Goal: Find contact information: Find contact information

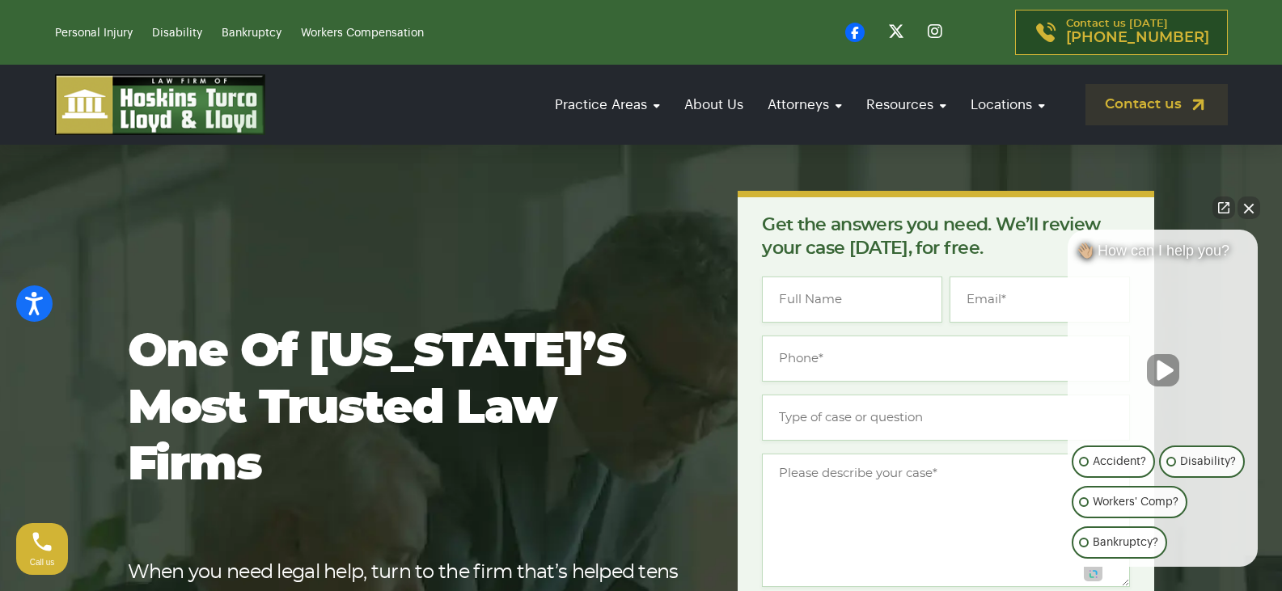
click at [1248, 210] on button "Close Intaker Chat Widget" at bounding box center [1248, 207] width 23 height 23
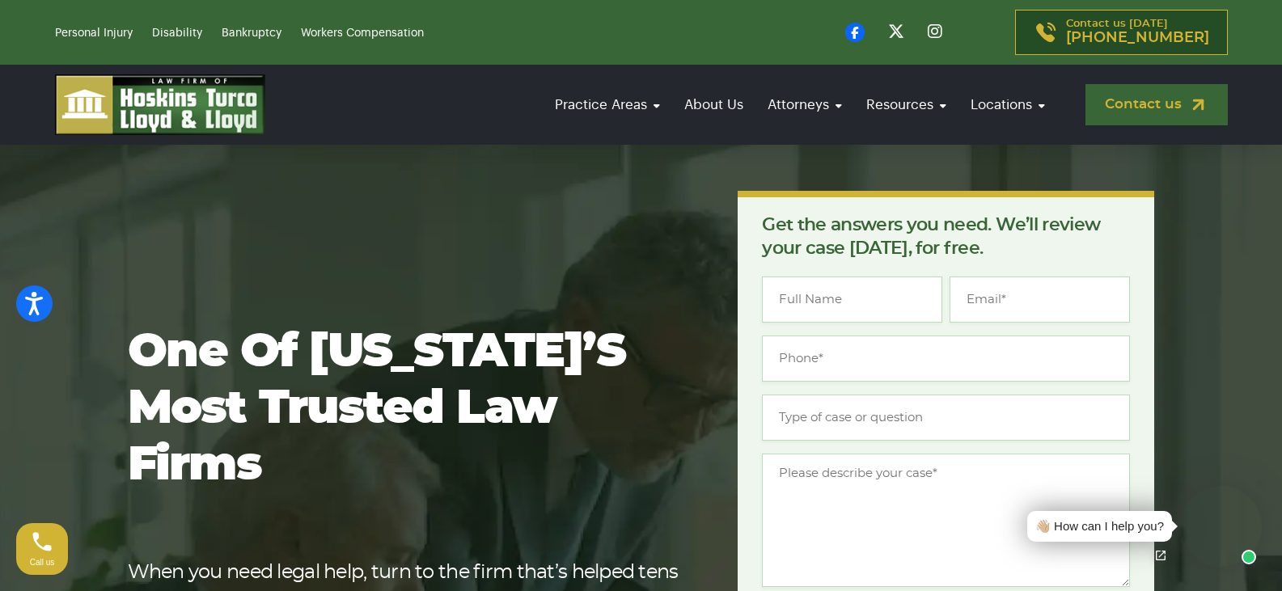
click at [1159, 108] on link "Contact us" at bounding box center [1156, 104] width 142 height 41
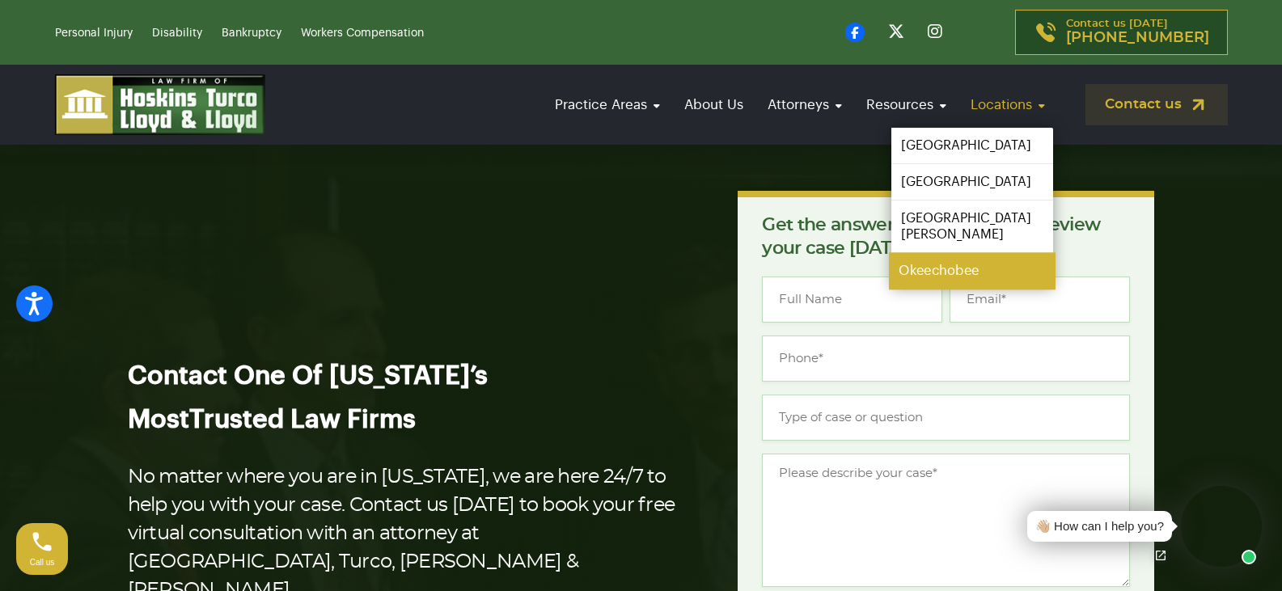
click at [941, 263] on link "Okeechobee" at bounding box center [972, 271] width 167 height 36
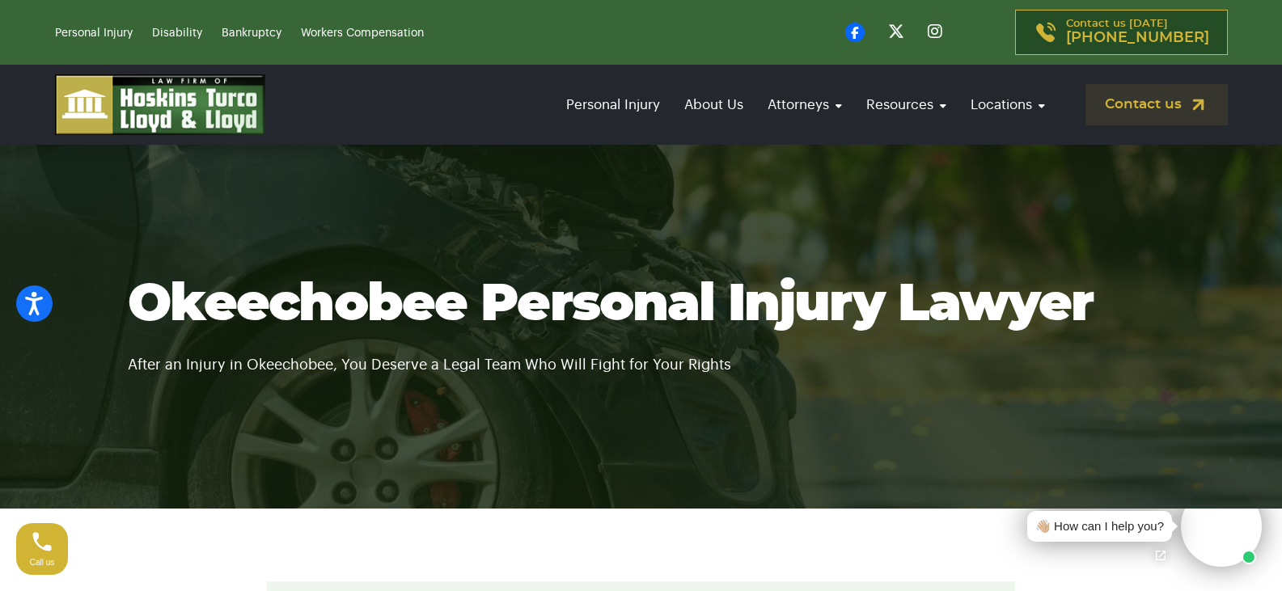
click at [645, 27] on div "Contact us [DATE] [PHONE_NUMBER]" at bounding box center [939, 32] width 596 height 45
